Goal: Task Accomplishment & Management: Use online tool/utility

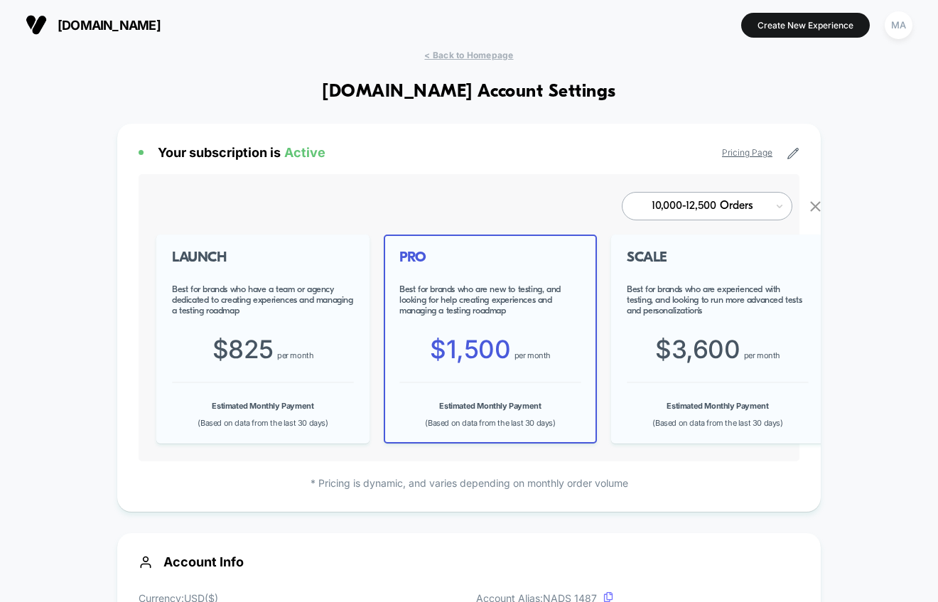
scroll to position [192, 0]
click at [905, 24] on div "MA" at bounding box center [899, 25] width 28 height 28
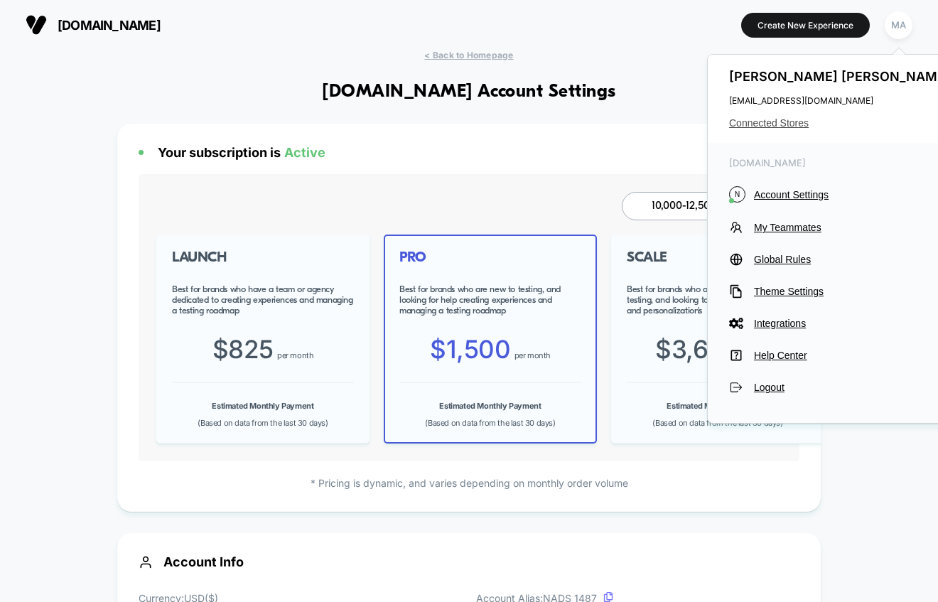
click at [788, 124] on span "Connected Stores" at bounding box center [841, 122] width 225 height 11
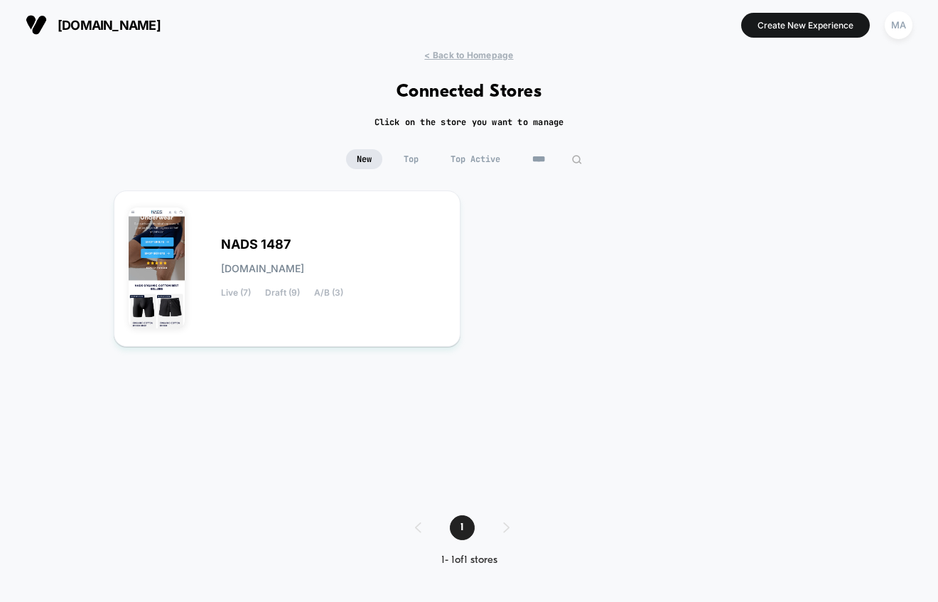
click at [547, 161] on input "****" at bounding box center [557, 159] width 71 height 20
click at [547, 161] on input "****" at bounding box center [557, 159] width 142 height 20
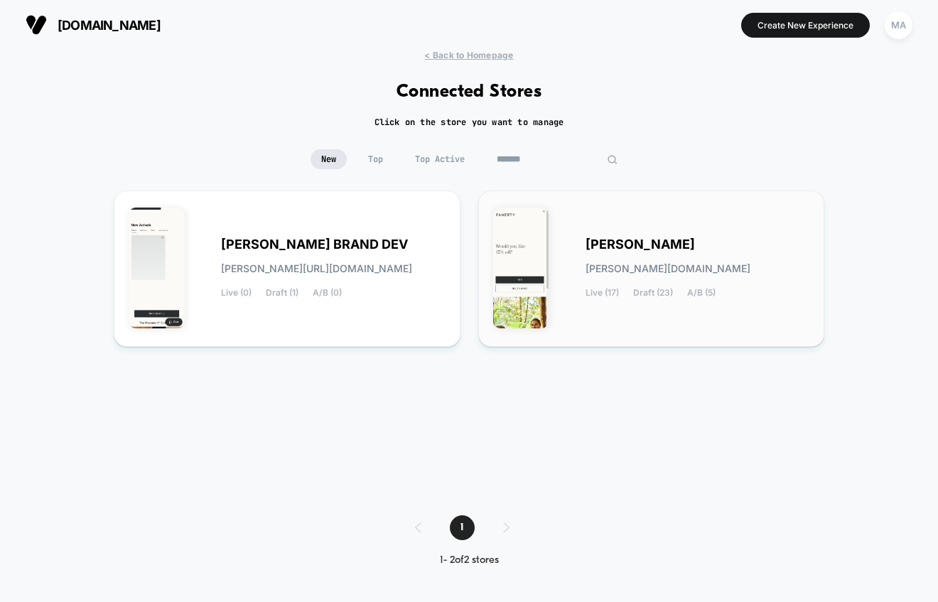
type input "*******"
click at [614, 273] on span "faherty.myshopify.com" at bounding box center [668, 269] width 165 height 10
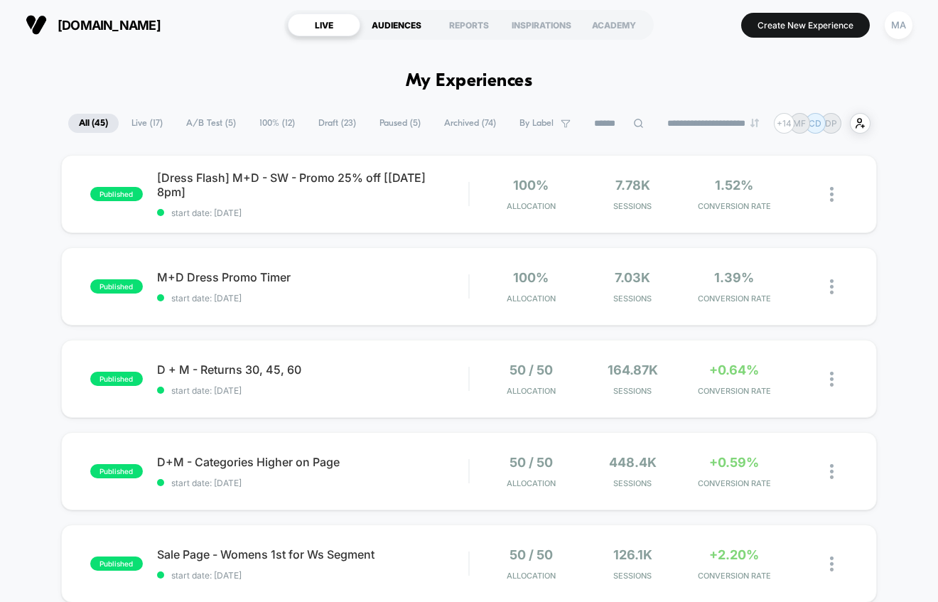
click at [409, 28] on div "AUDIENCES" at bounding box center [396, 25] width 73 height 23
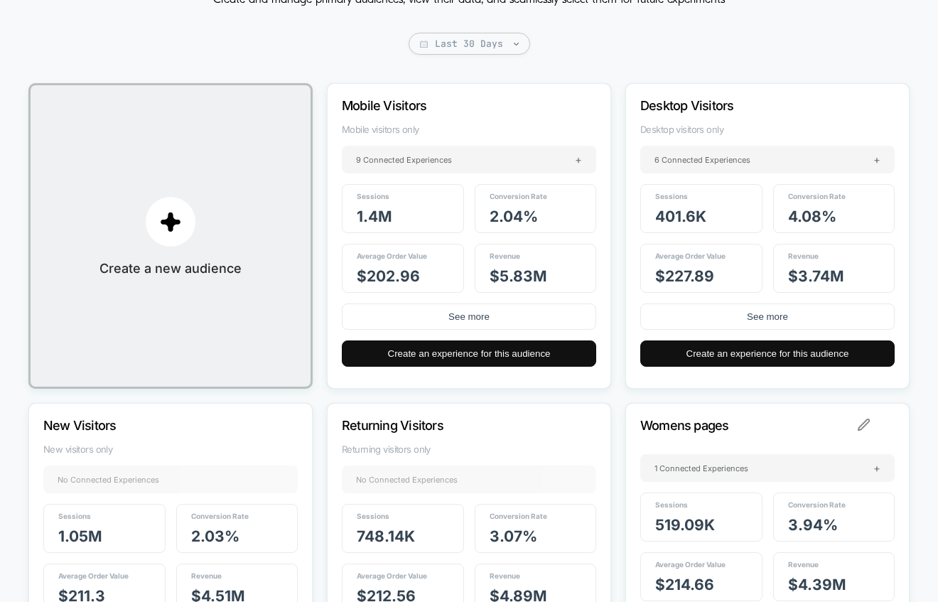
scroll to position [127, 0]
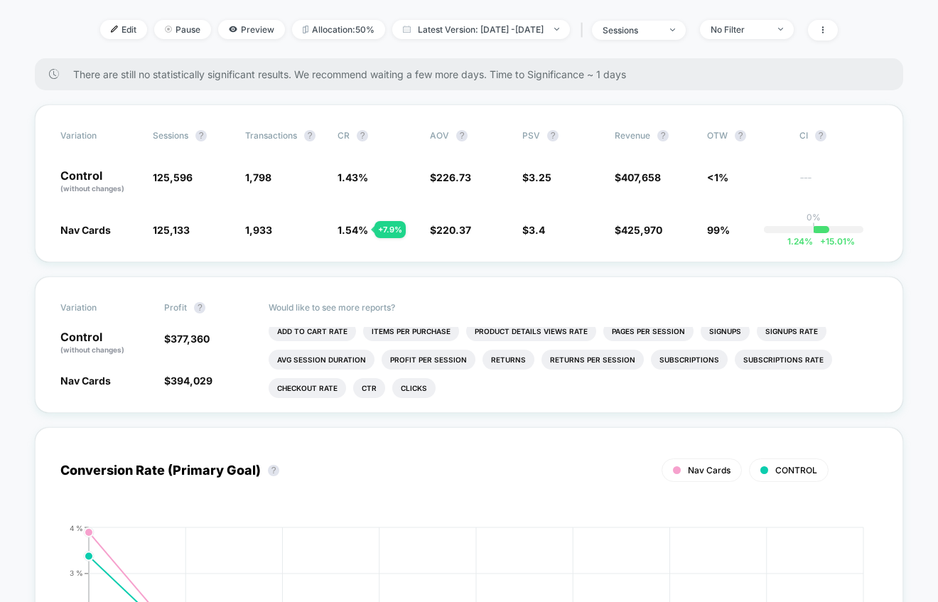
scroll to position [185, 0]
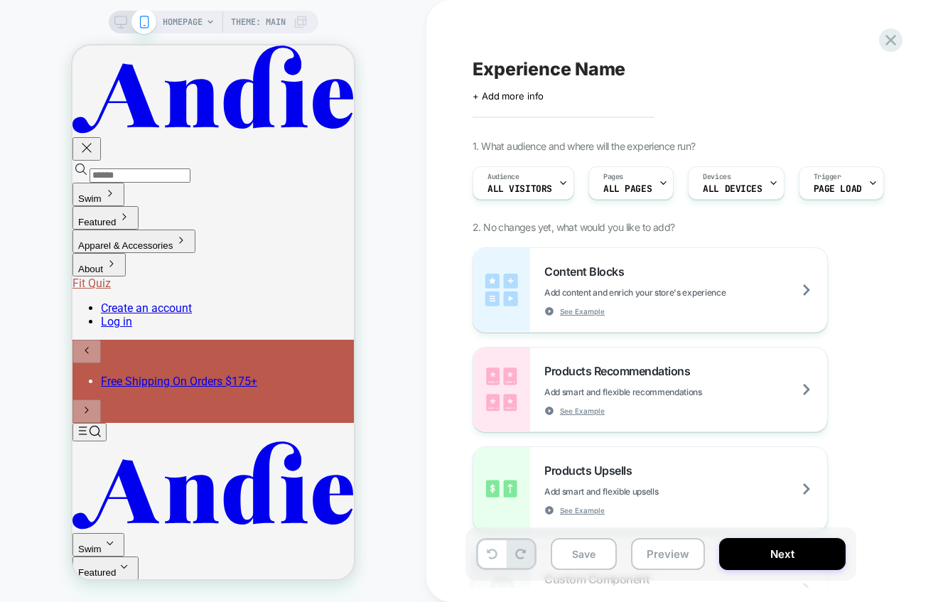
click at [205, 27] on div "HOMEPAGE Theme: MAIN" at bounding box center [235, 22] width 145 height 23
click at [213, 21] on icon at bounding box center [210, 22] width 9 height 9
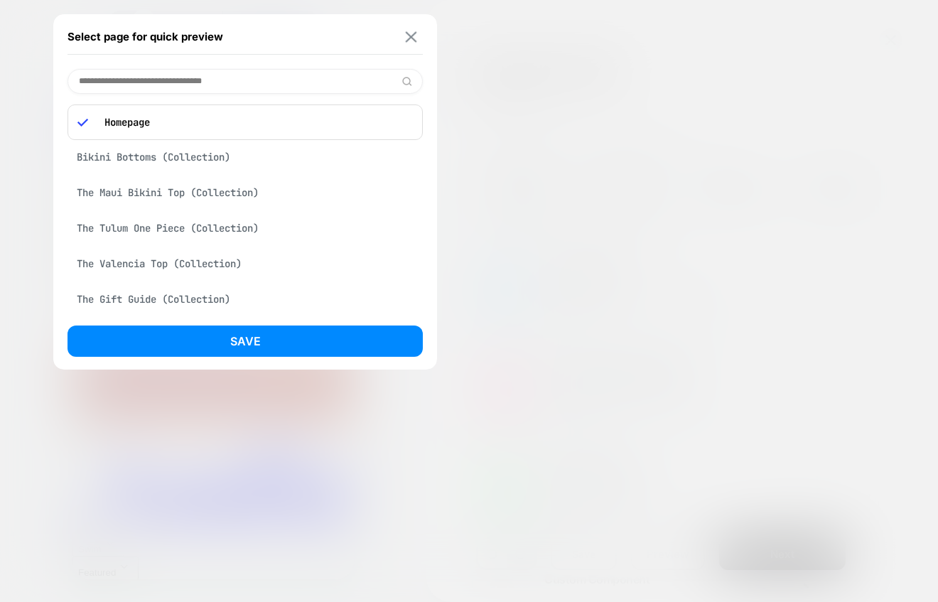
click at [417, 36] on button at bounding box center [411, 37] width 18 height 12
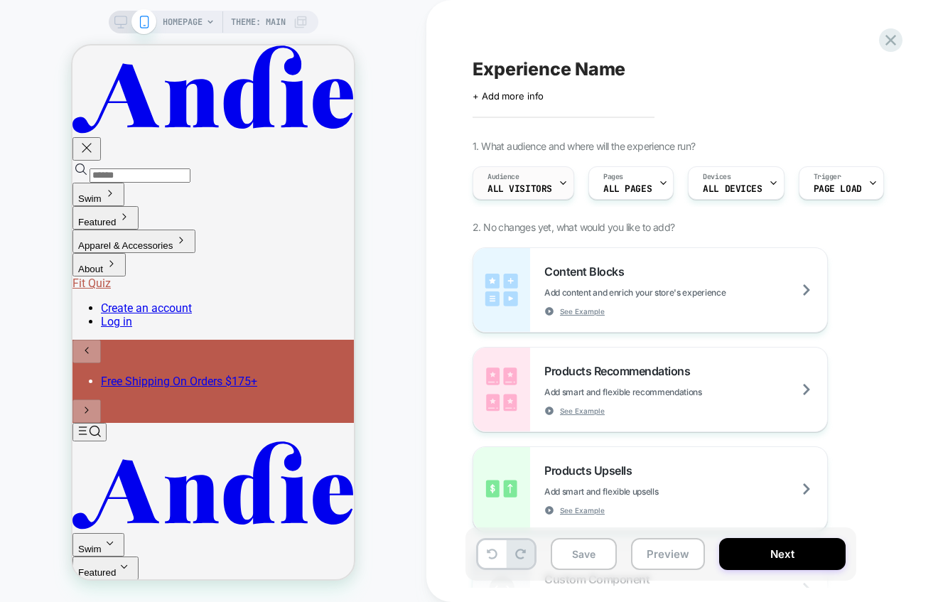
click at [525, 188] on span "All Visitors" at bounding box center [520, 189] width 65 height 10
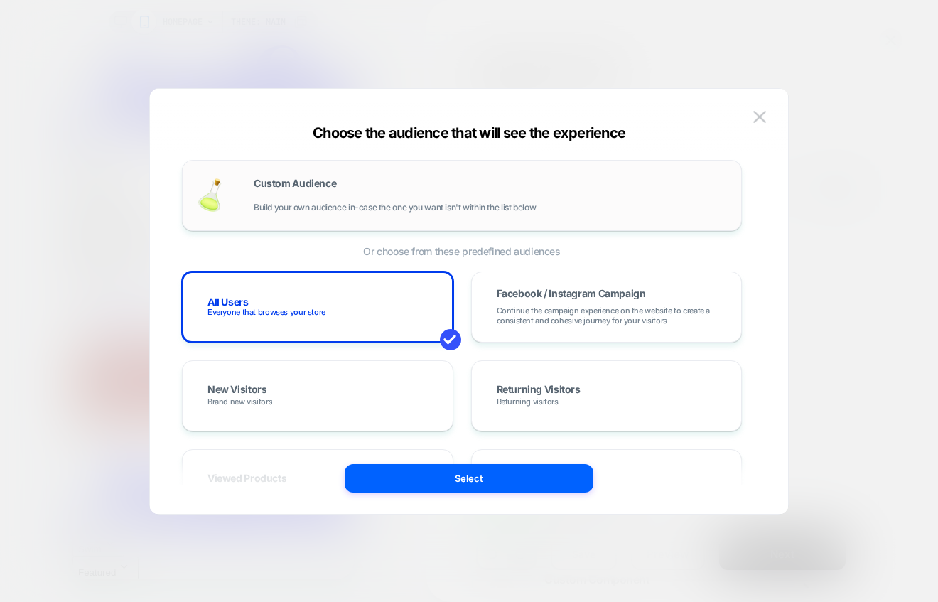
click at [405, 205] on span "Build your own audience in-case the one you want isn't within the list below" at bounding box center [395, 208] width 282 height 10
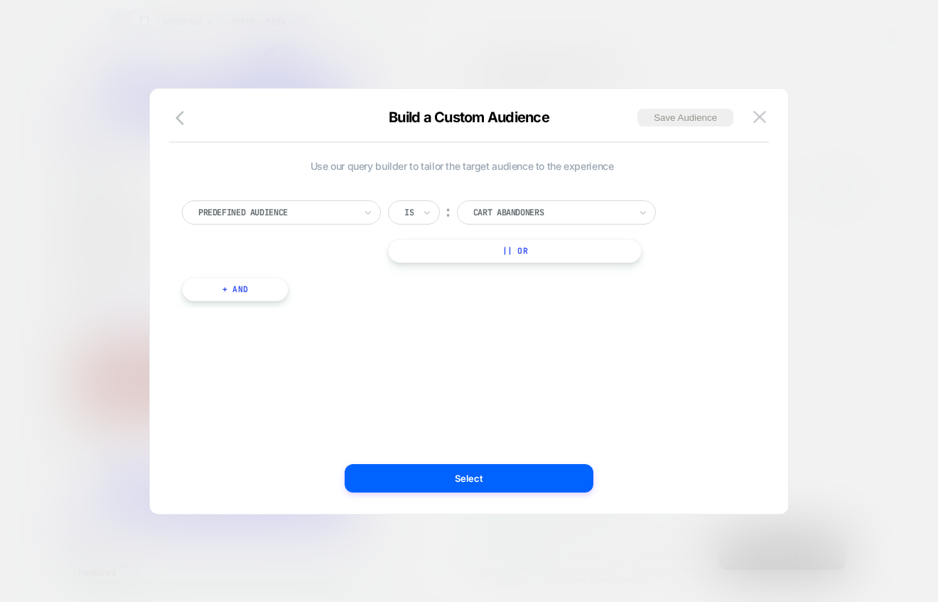
click at [362, 208] on div "Predefined Audience" at bounding box center [281, 212] width 199 height 24
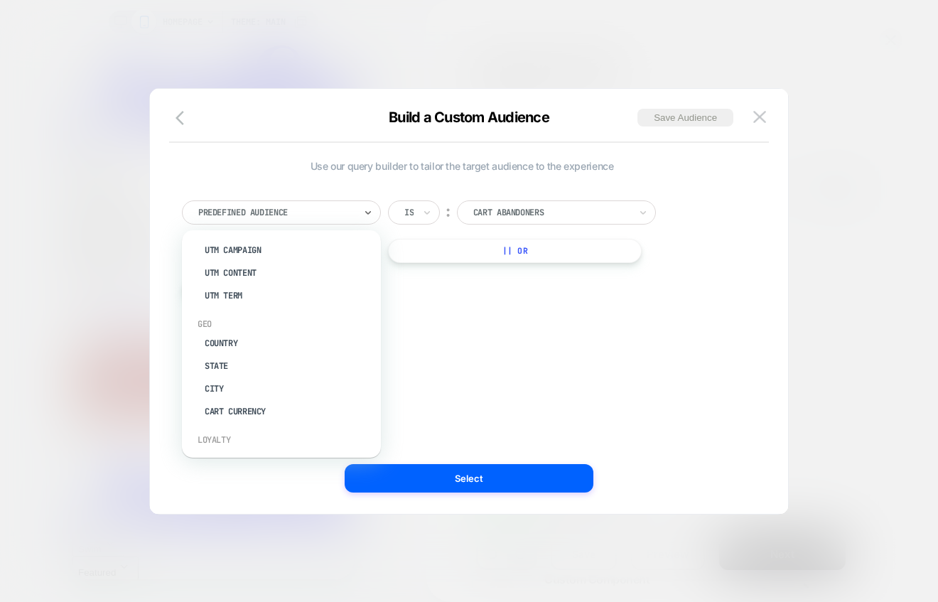
scroll to position [759, 0]
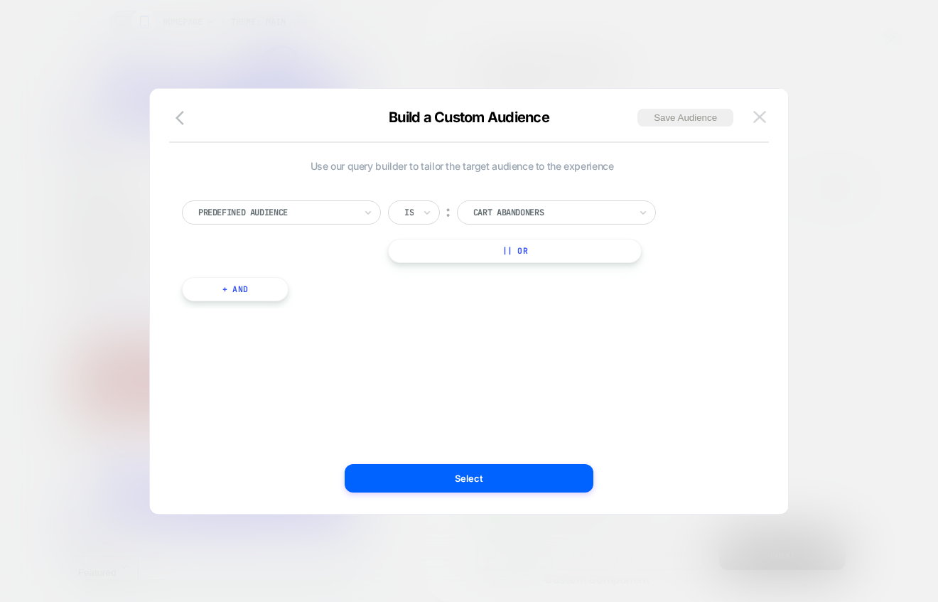
click at [761, 113] on img at bounding box center [760, 117] width 13 height 12
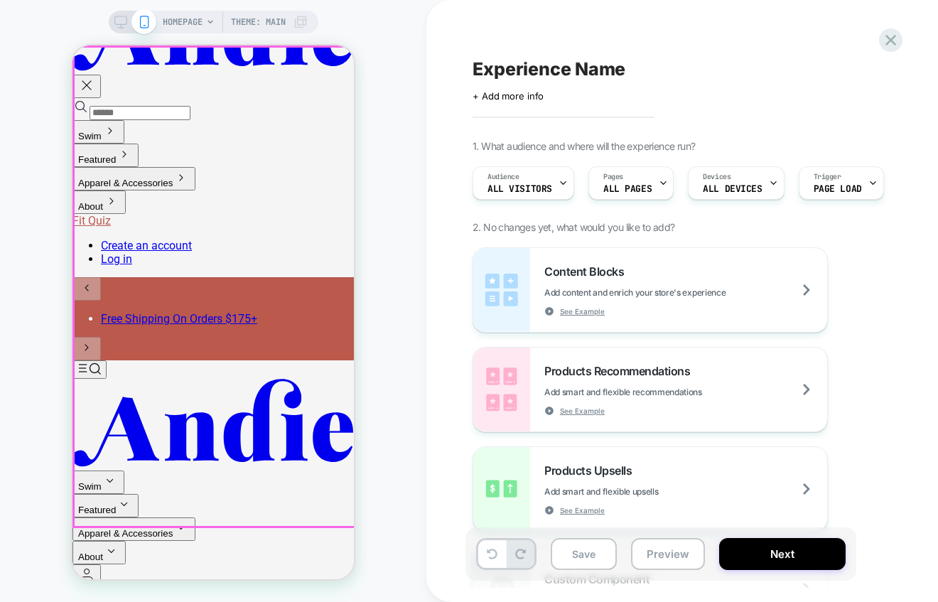
scroll to position [61, 0]
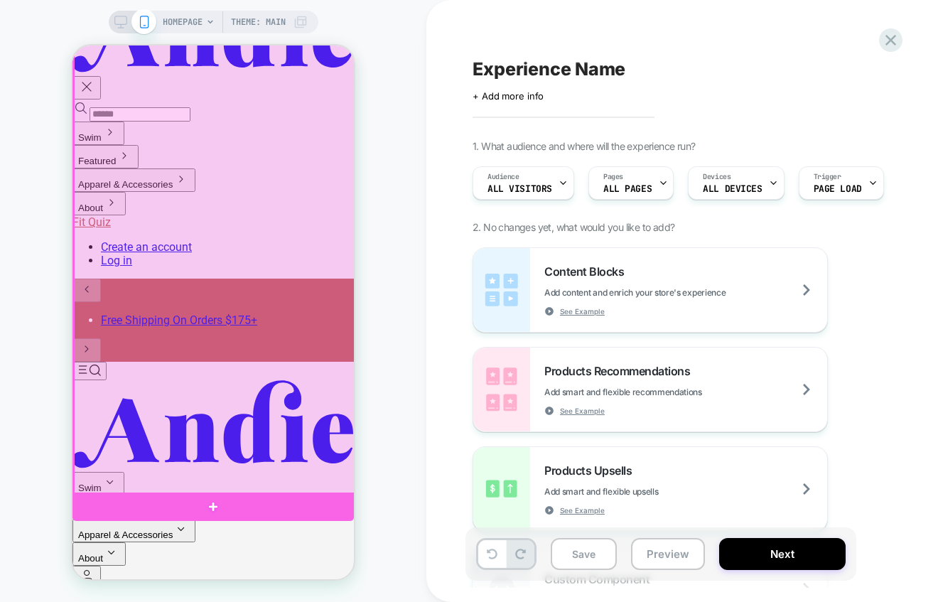
click at [243, 229] on div at bounding box center [215, 255] width 282 height 480
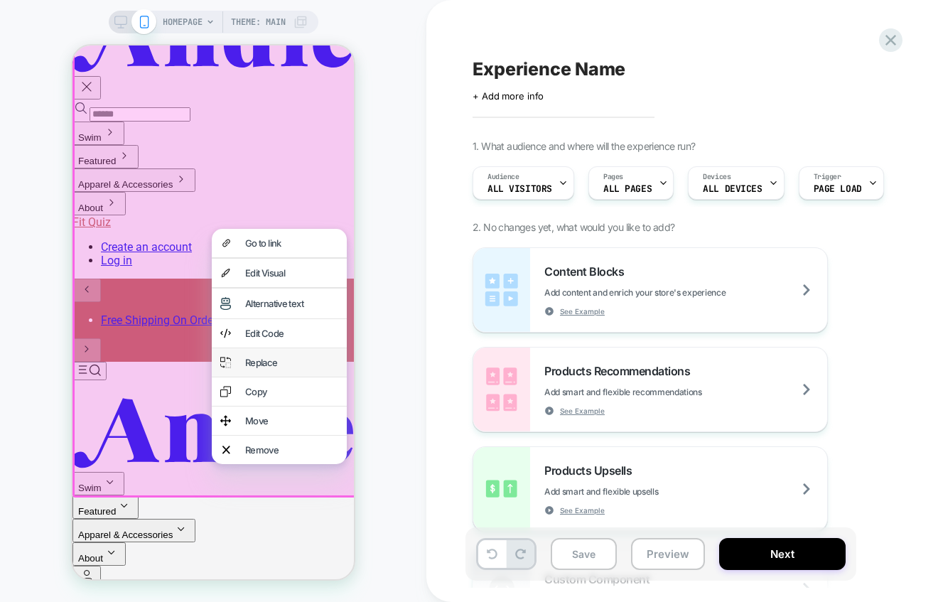
click at [272, 368] on div "Replace" at bounding box center [291, 362] width 93 height 11
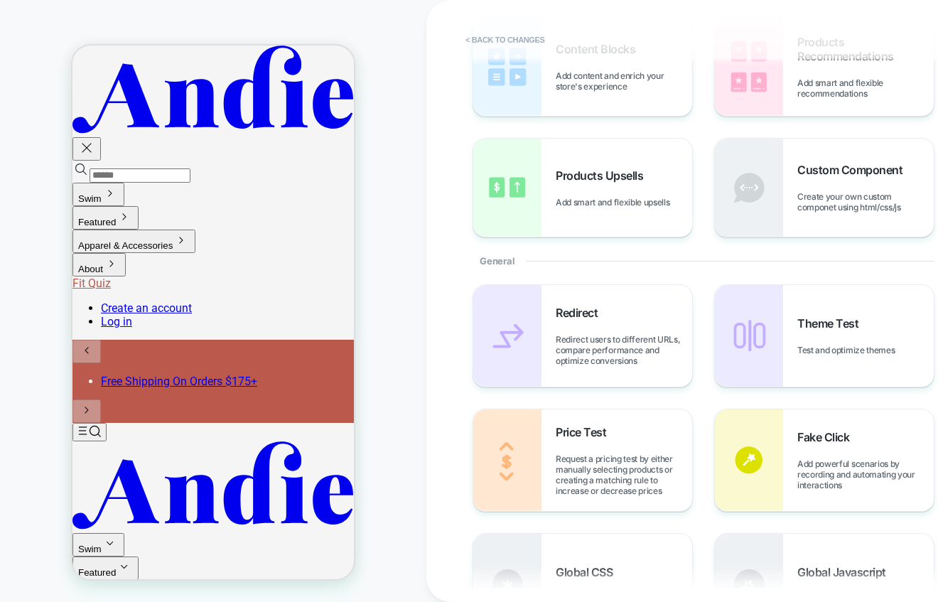
scroll to position [0, 0]
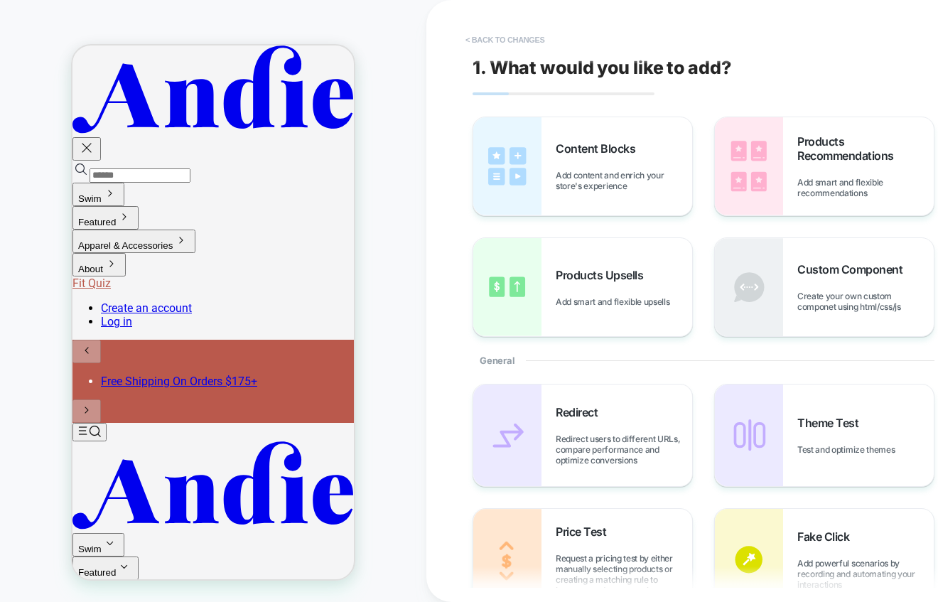
click at [503, 36] on button "< Back to changes" at bounding box center [506, 39] width 94 height 23
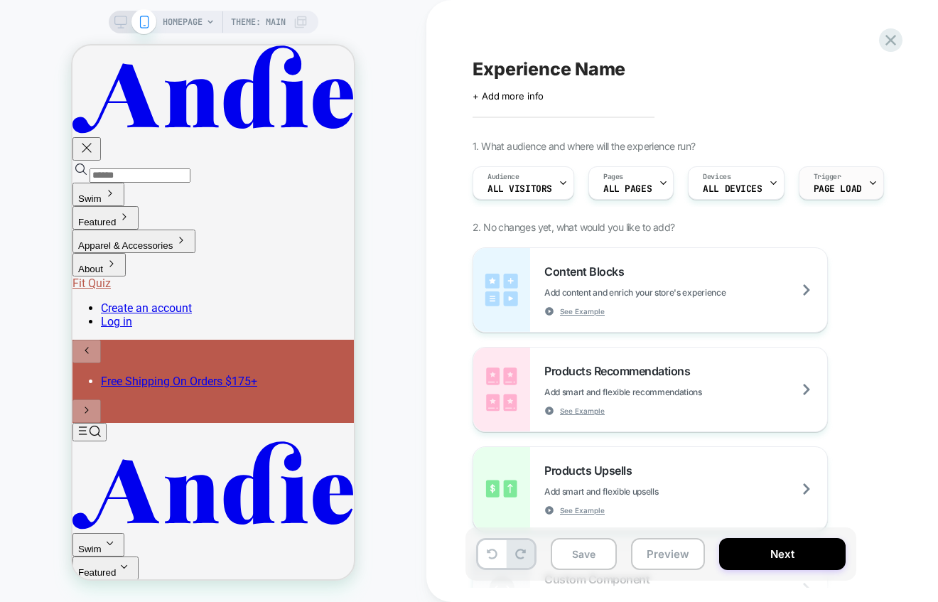
click at [869, 183] on icon at bounding box center [873, 182] width 9 height 9
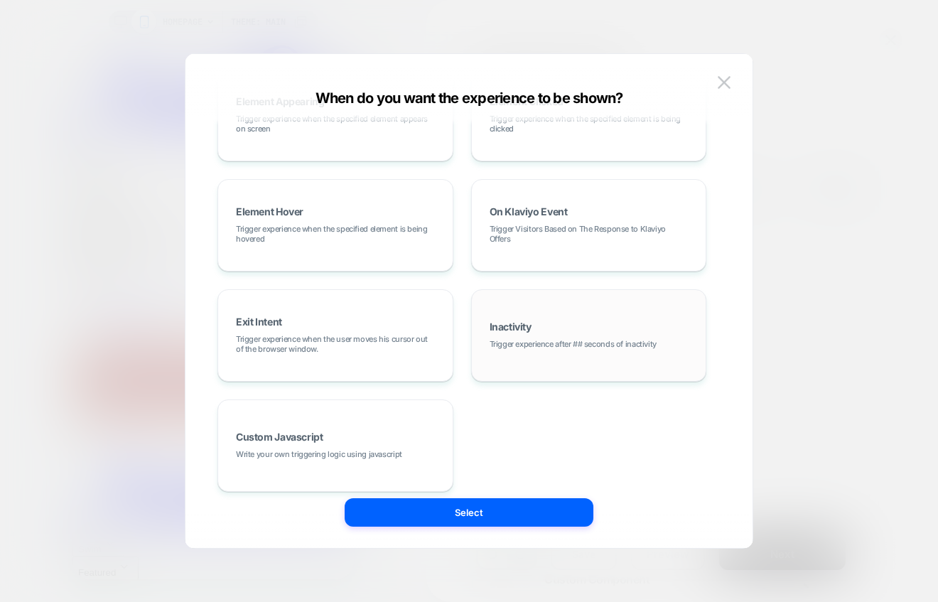
scroll to position [168, 0]
click at [724, 85] on img at bounding box center [724, 82] width 13 height 12
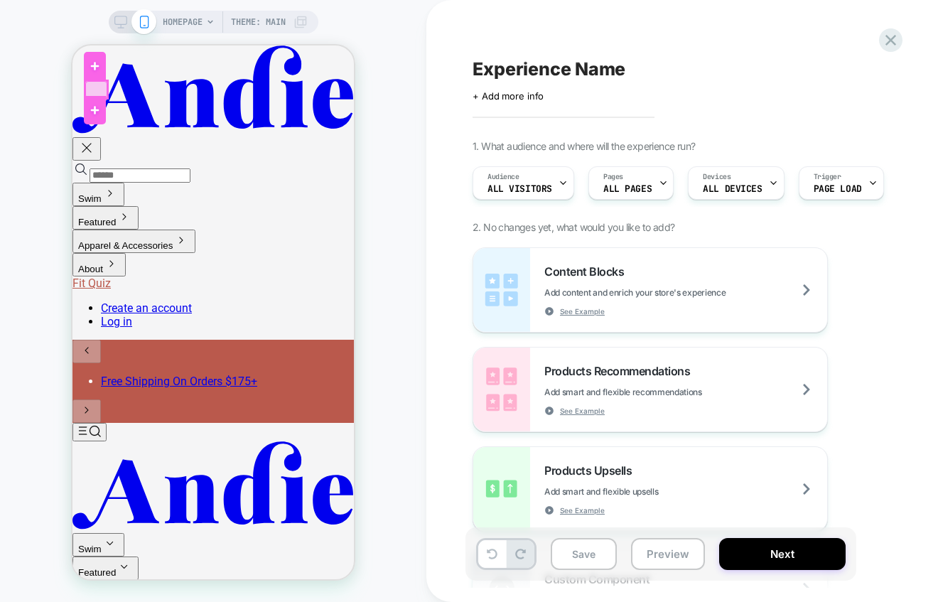
click at [89, 83] on div at bounding box center [96, 89] width 22 height 17
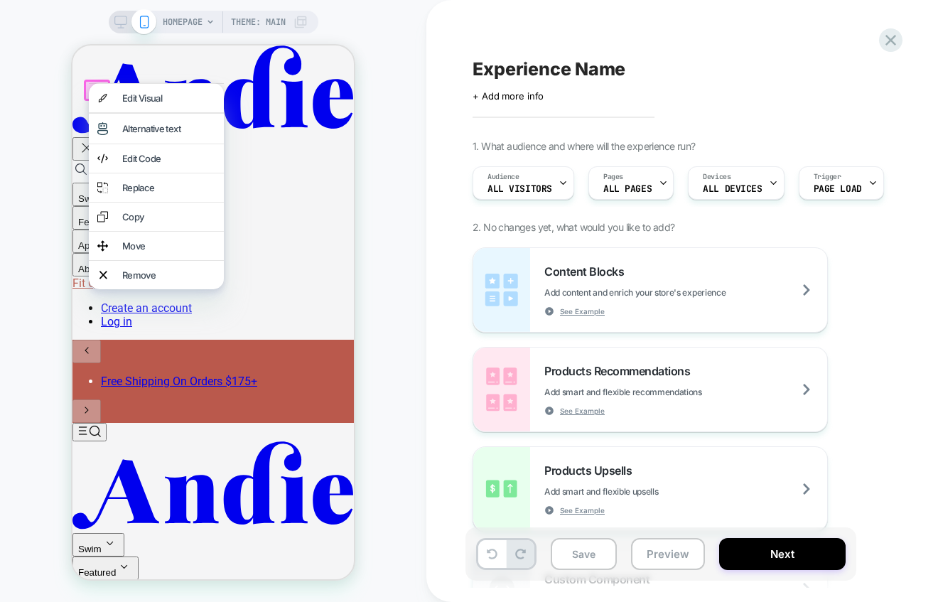
click at [86, 82] on div at bounding box center [97, 90] width 26 height 21
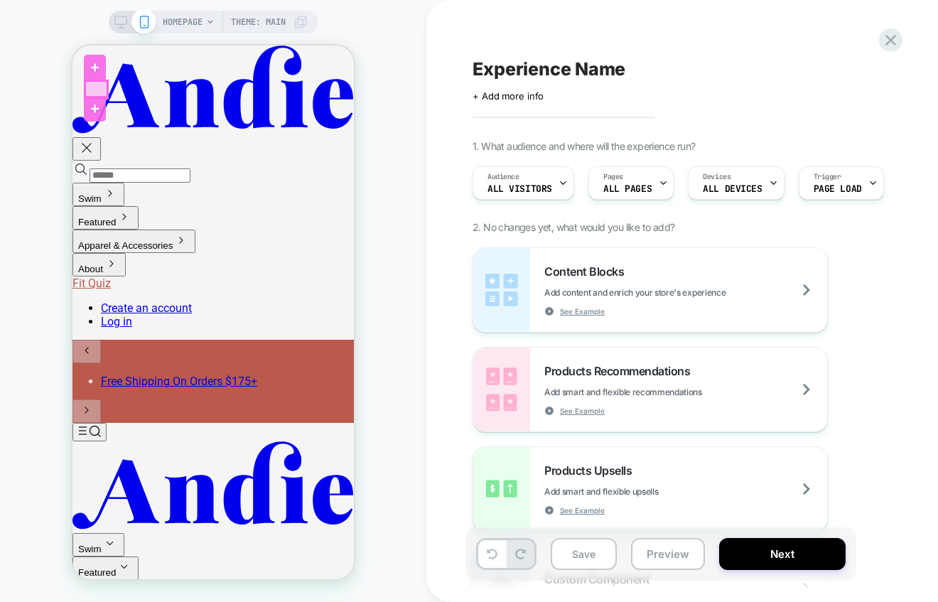
click at [88, 87] on div at bounding box center [96, 89] width 22 height 17
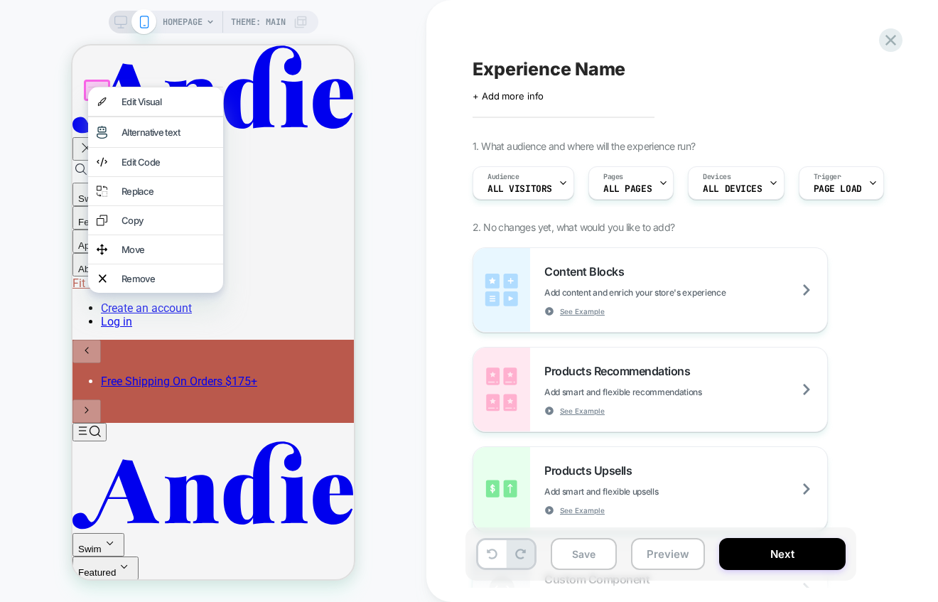
click at [381, 149] on div "HOMEPAGE Theme: MAIN" at bounding box center [213, 301] width 427 height 574
